Goal: Task Accomplishment & Management: Manage account settings

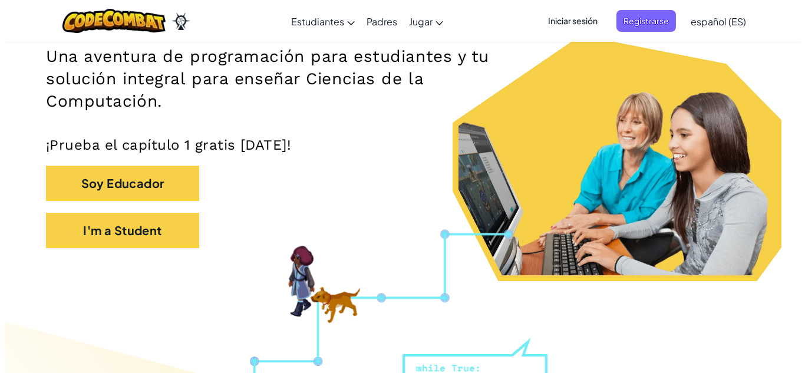
scroll to position [186, 0]
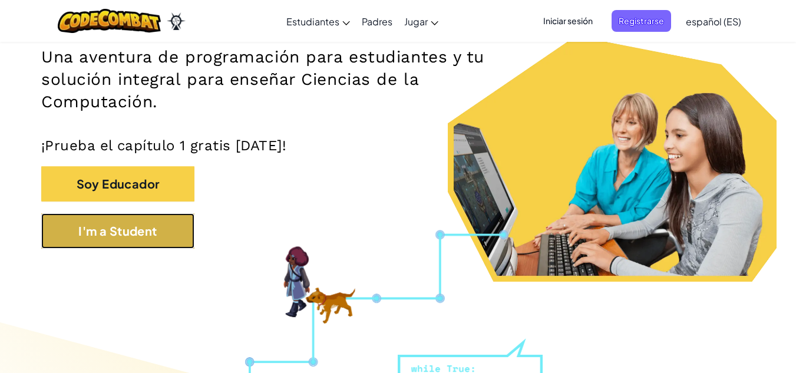
click at [153, 232] on button "I'm a Student" at bounding box center [117, 230] width 153 height 35
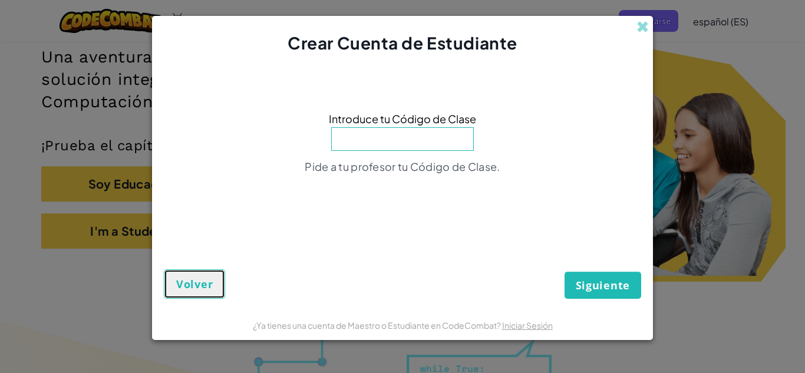
click at [202, 282] on span "Volver" at bounding box center [194, 284] width 37 height 14
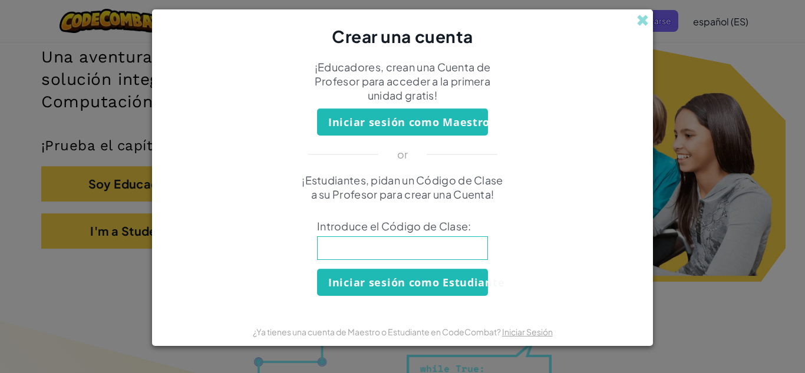
click at [516, 339] on div "¿Ya tienes una cuenta de Maestro o Estudiante en CodeCombat? Iniciar Sesión" at bounding box center [403, 331] width 300 height 15
click at [516, 335] on link "Iniciar Sesión" at bounding box center [527, 331] width 51 height 11
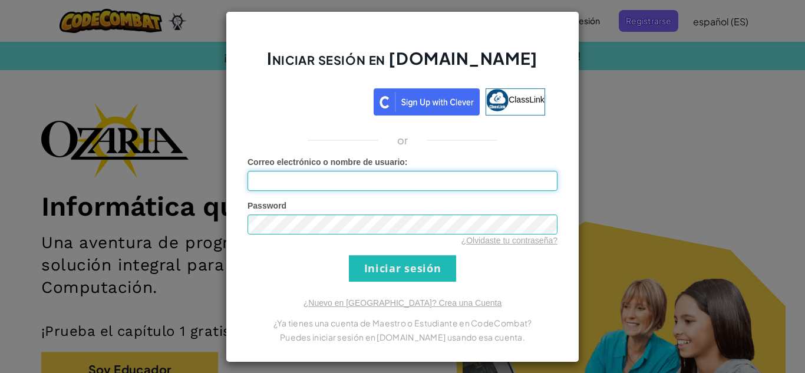
click at [492, 187] on input "Correo electrónico o nombre de usuario :" at bounding box center [403, 181] width 310 height 20
type input "[EMAIL_ADDRESS][DOMAIN_NAME]"
click at [408, 270] on input "Iniciar sesión" at bounding box center [402, 268] width 107 height 27
